Goal: Task Accomplishment & Management: Use online tool/utility

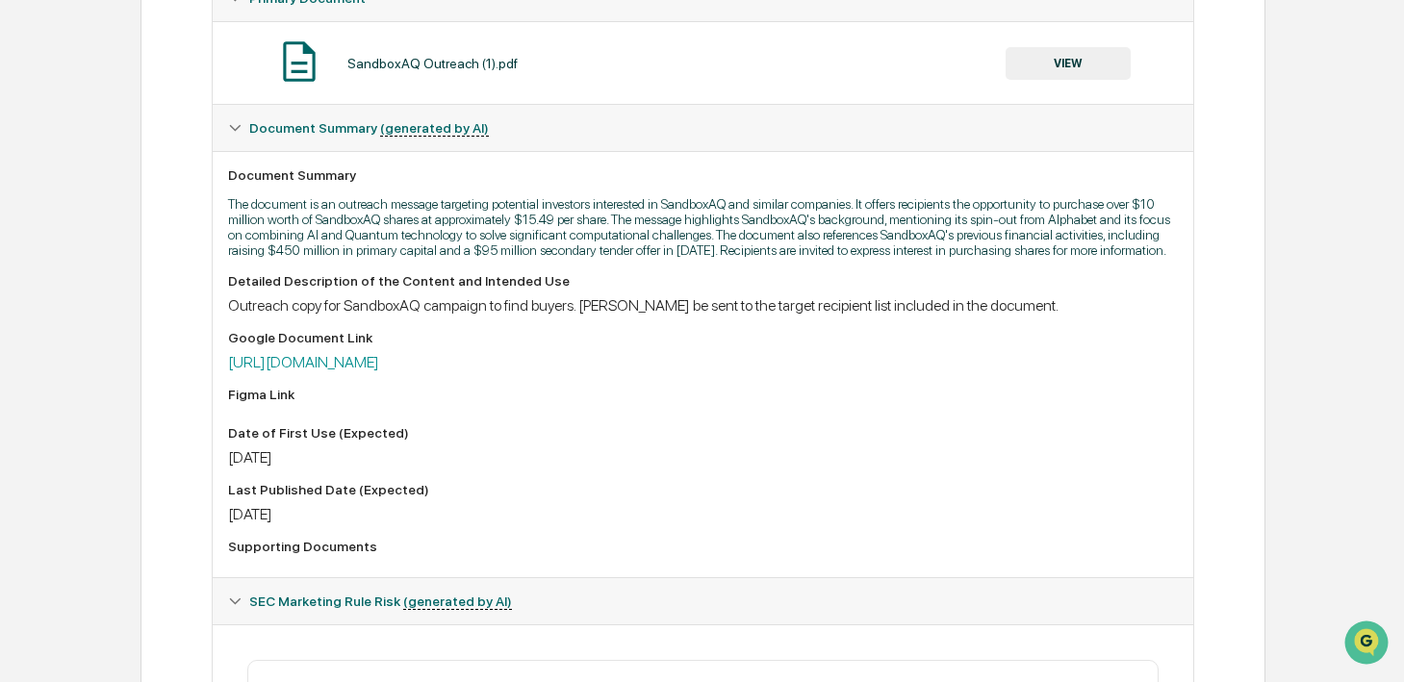
scroll to position [462, 0]
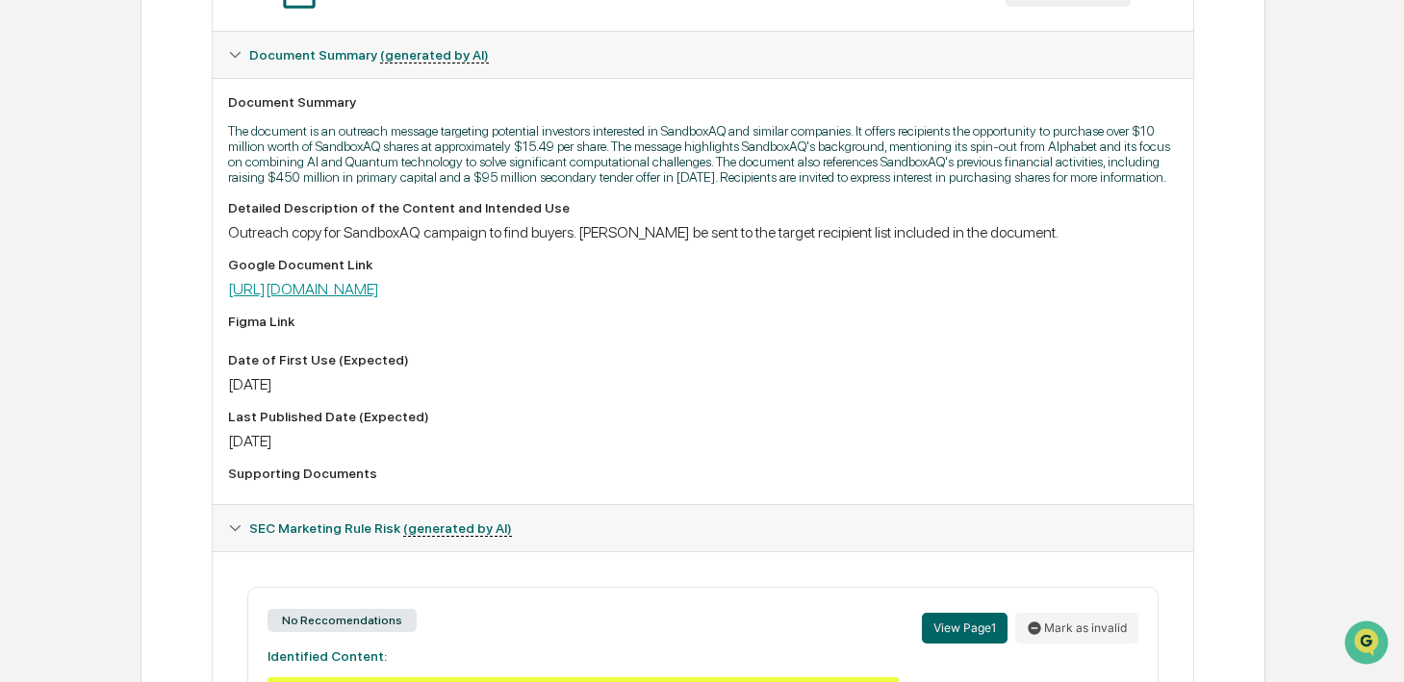
click at [379, 298] on link "[URL][DOMAIN_NAME]" at bounding box center [303, 289] width 151 height 18
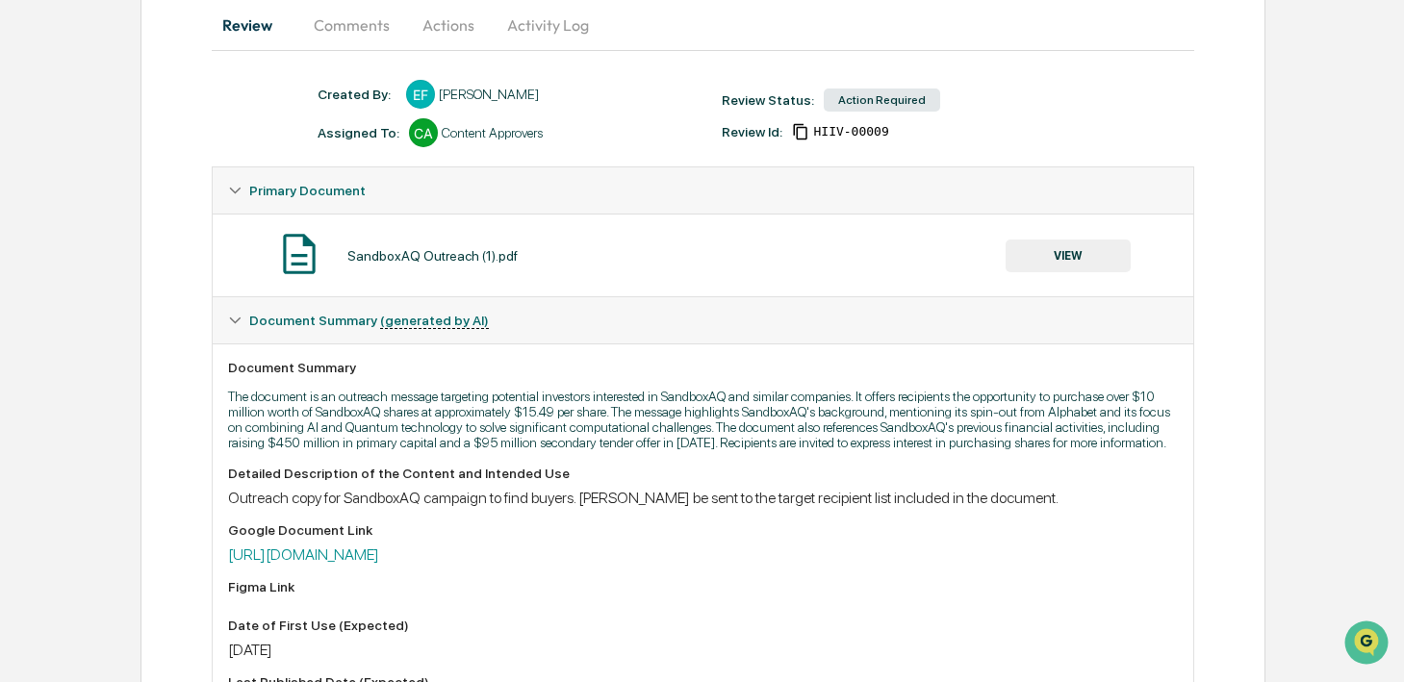
scroll to position [0, 0]
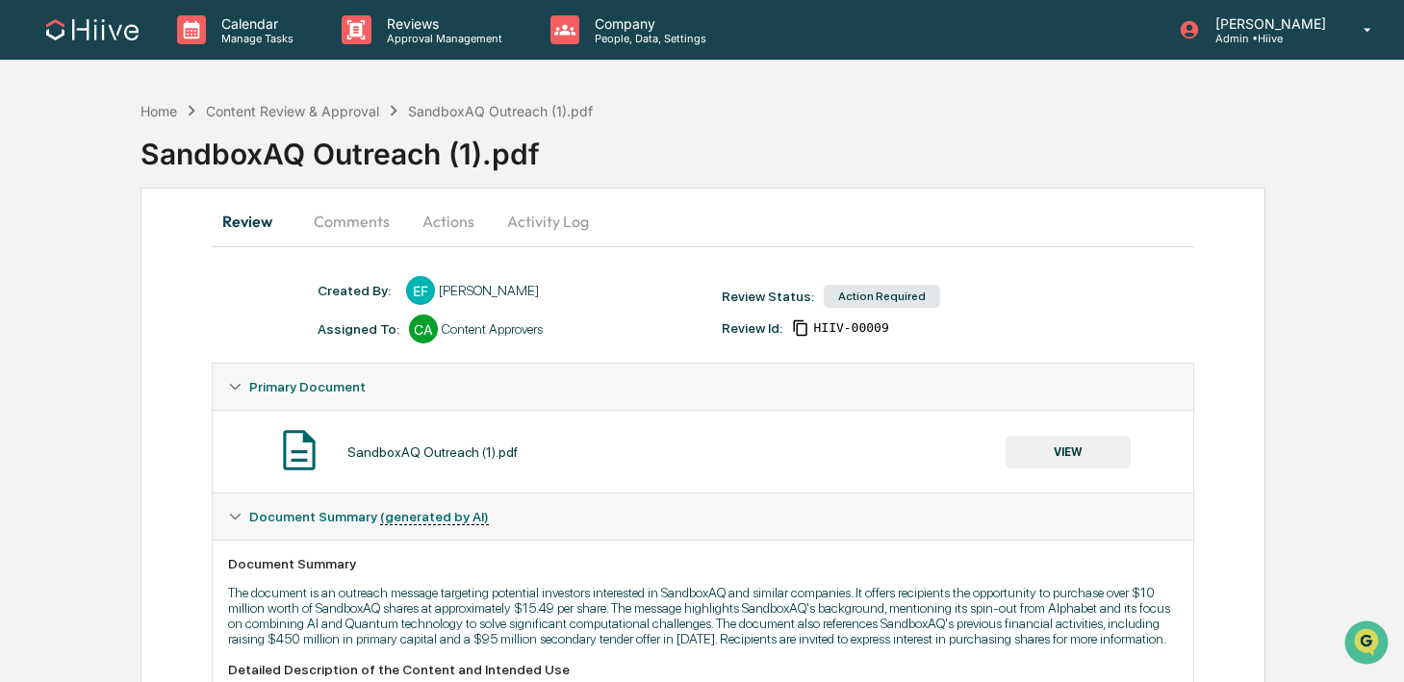
click at [351, 210] on button "Comments" at bounding box center [351, 221] width 107 height 46
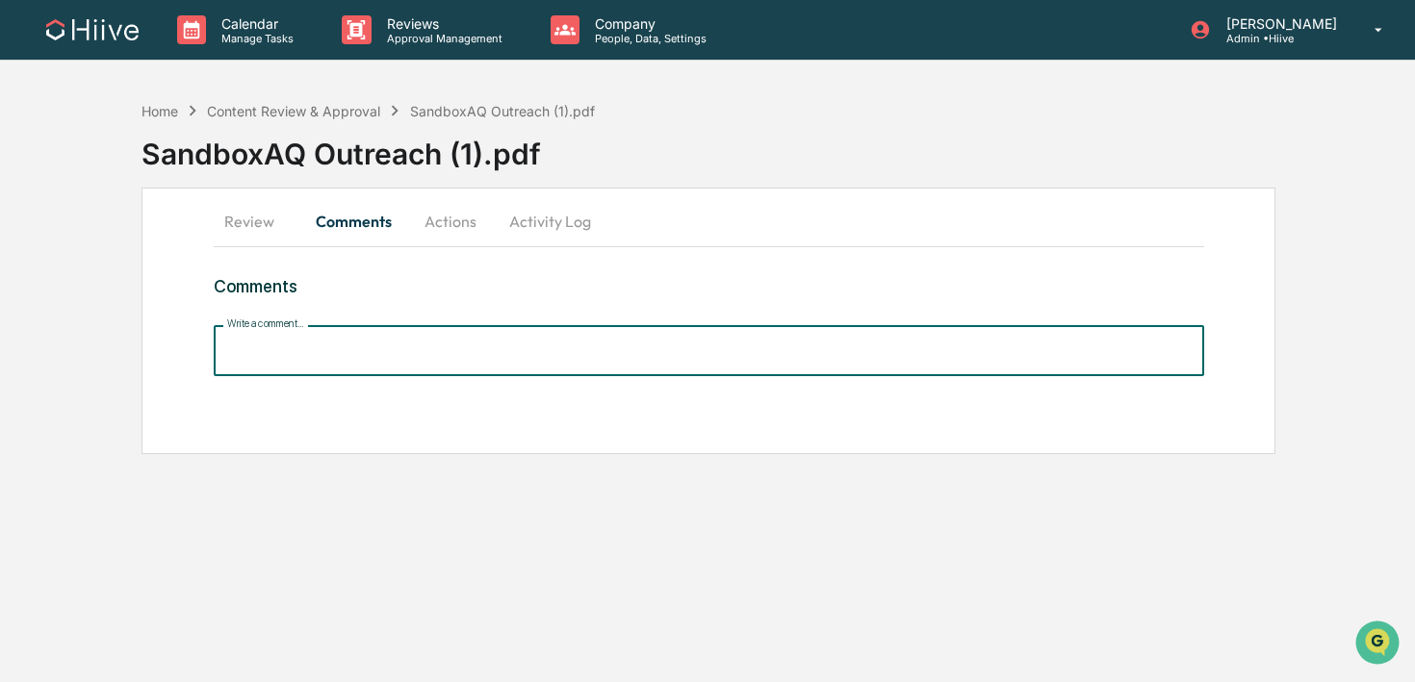
click at [333, 349] on input "Write a comment..." at bounding box center [709, 350] width 990 height 51
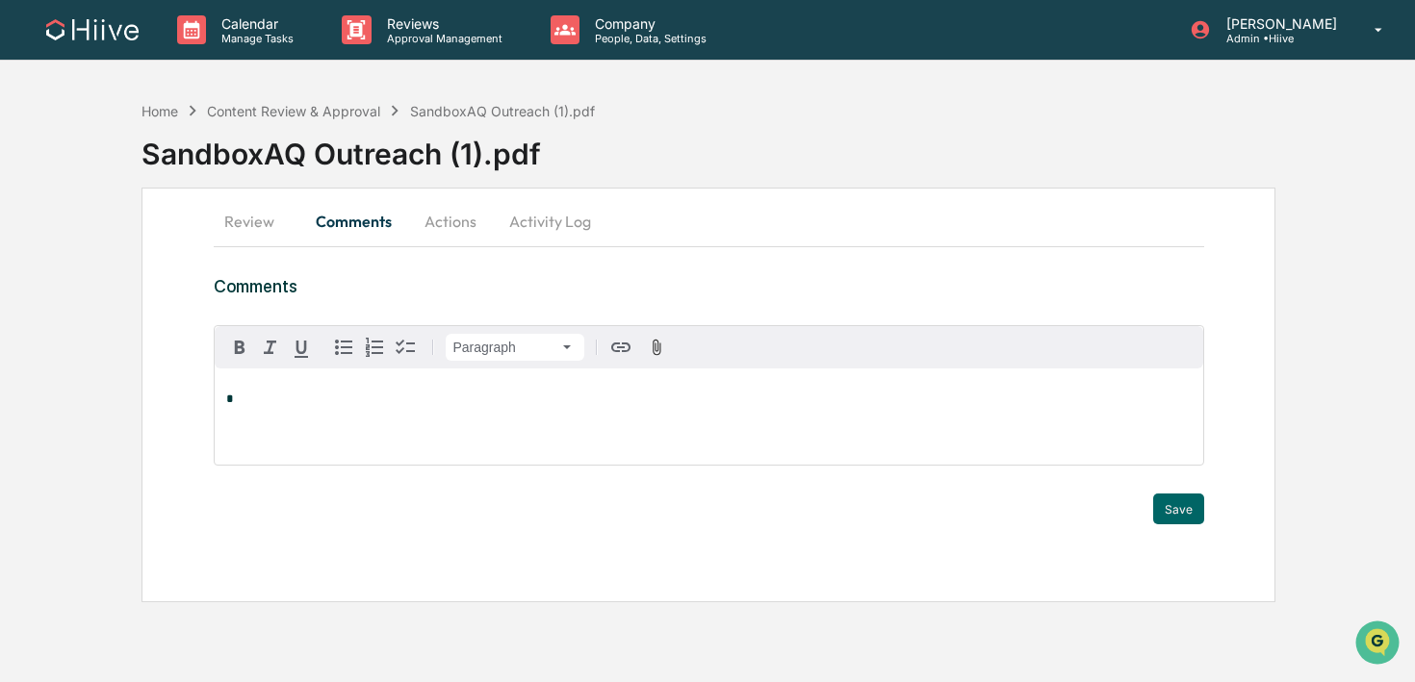
click at [561, 225] on button "Activity Log" at bounding box center [550, 221] width 113 height 46
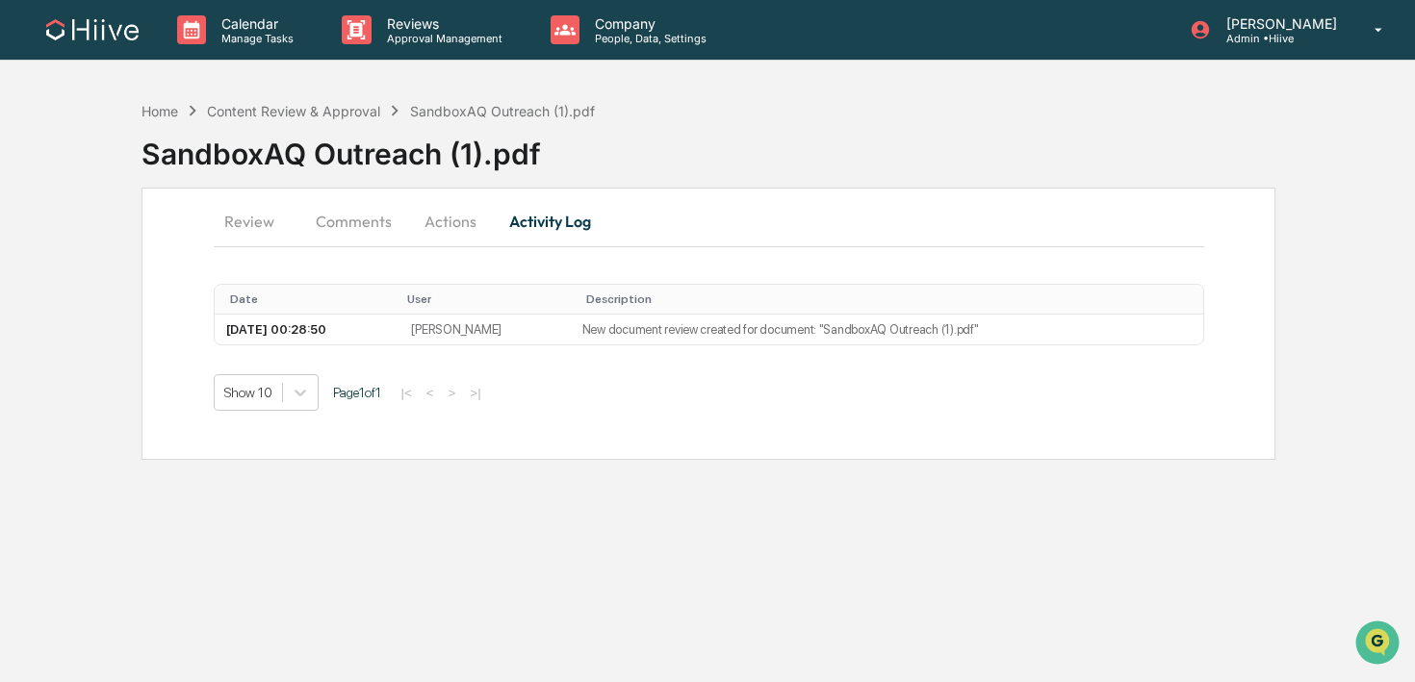
click at [446, 217] on button "Actions" at bounding box center [450, 221] width 87 height 46
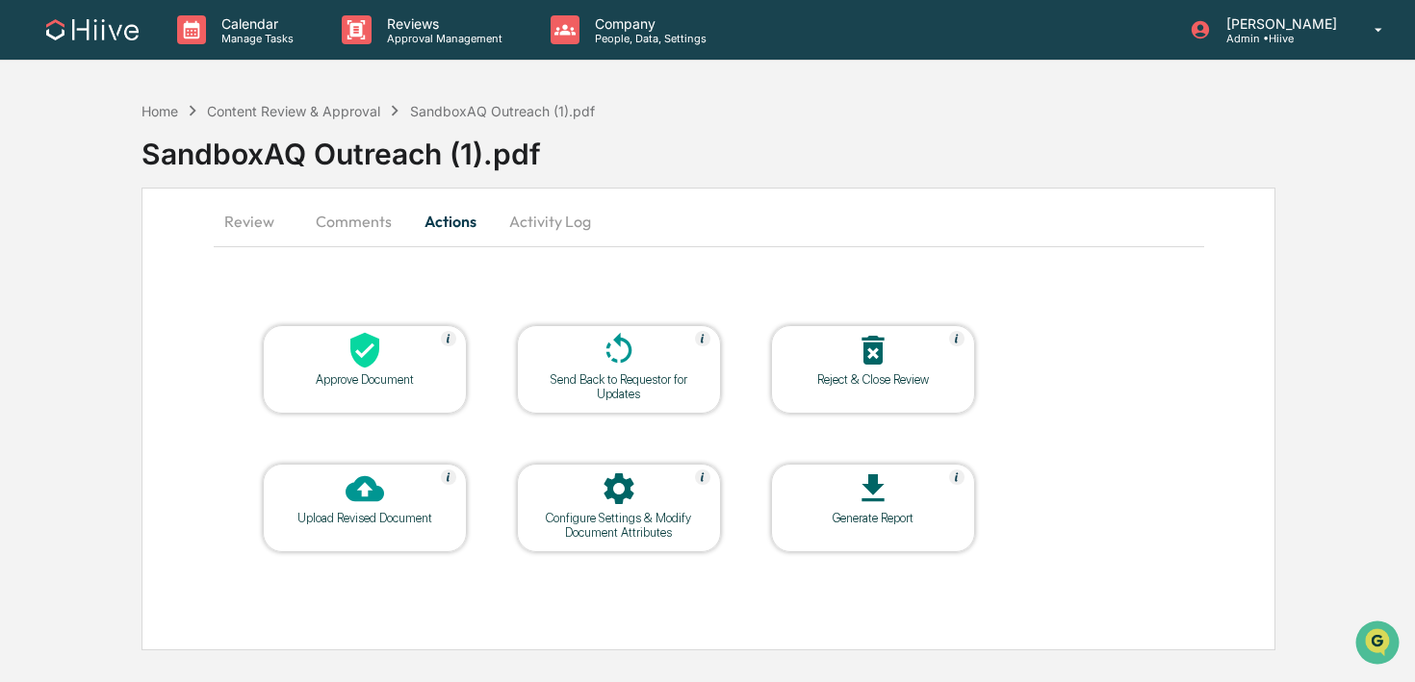
click at [622, 361] on icon at bounding box center [618, 348] width 26 height 31
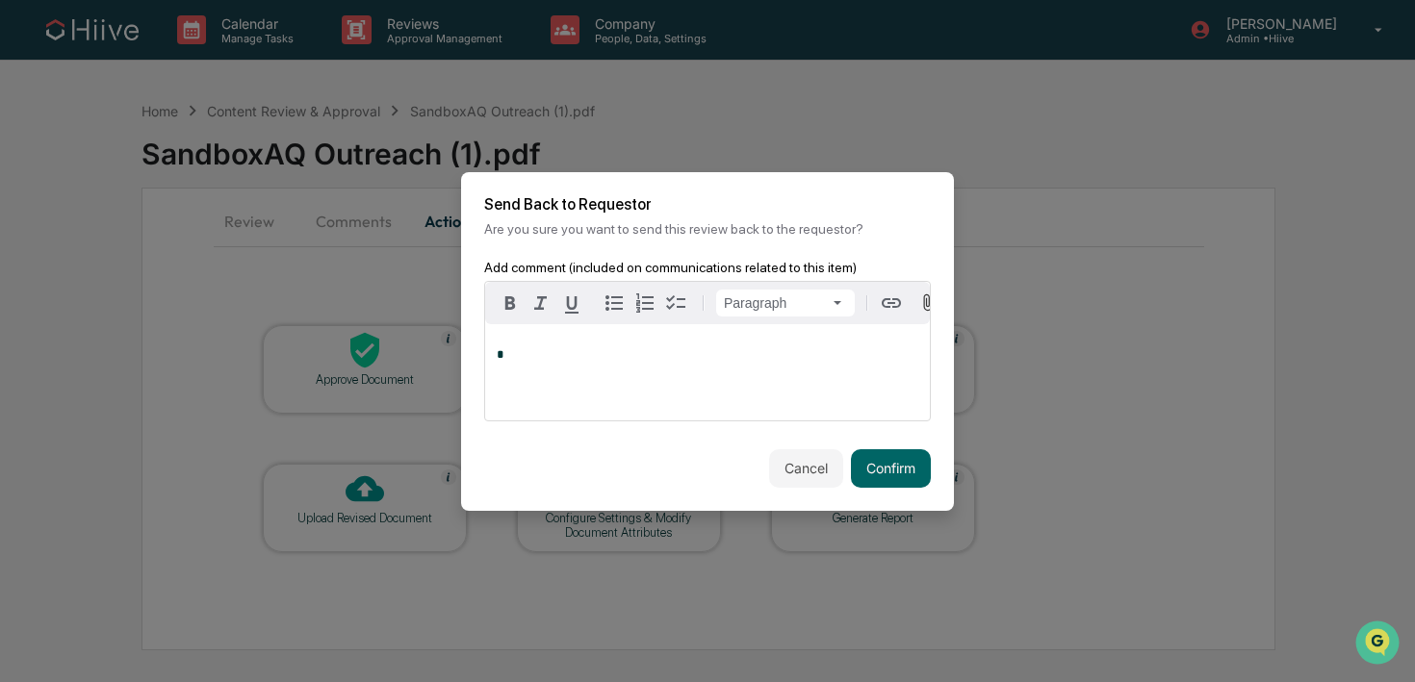
click at [556, 372] on div "*" at bounding box center [707, 372] width 445 height 96
click at [891, 484] on button "Confirm" at bounding box center [891, 468] width 80 height 38
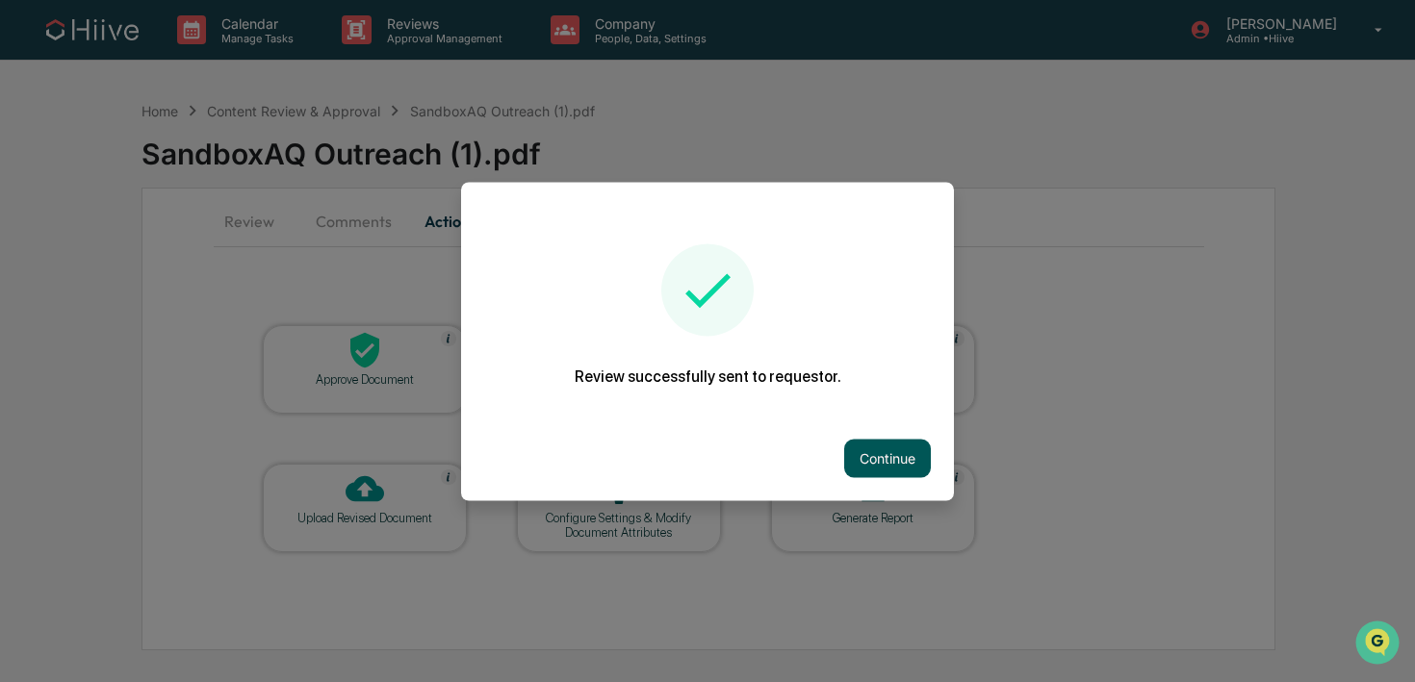
click at [851, 455] on button "Continue" at bounding box center [887, 458] width 87 height 38
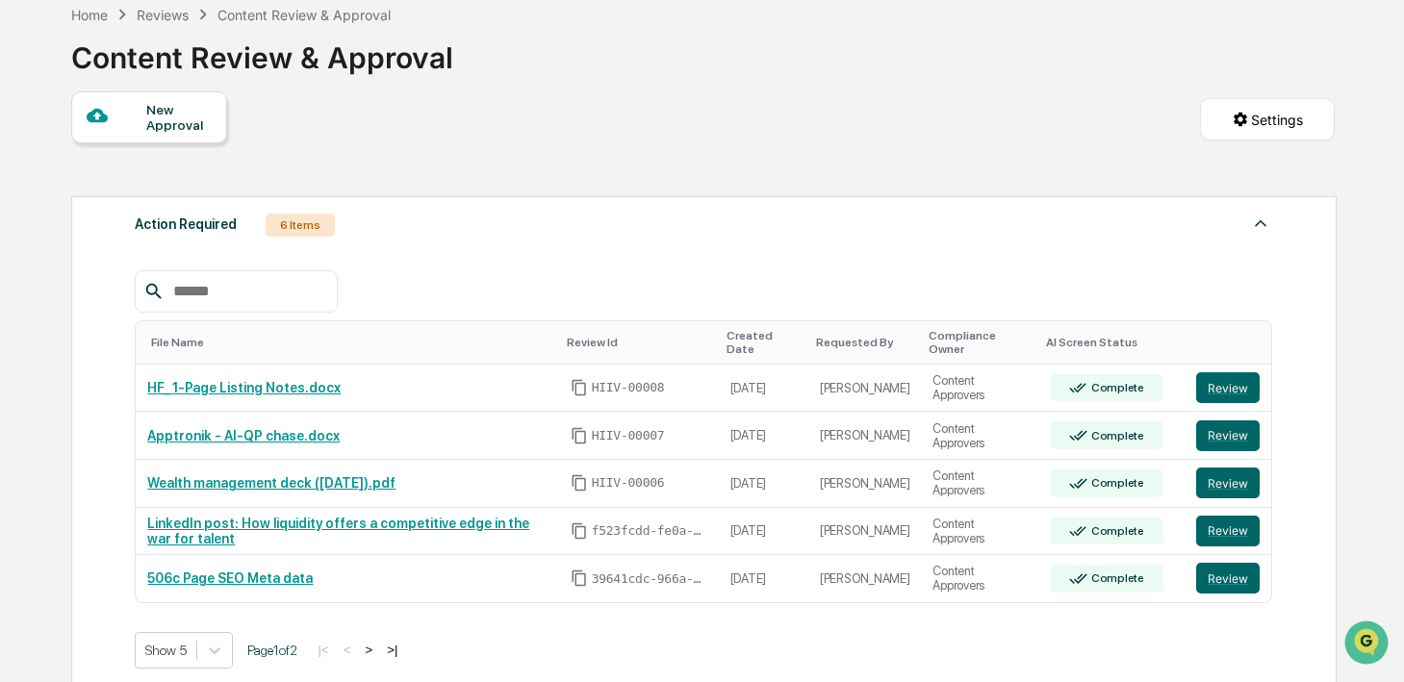
scroll to position [101, 0]
